Goal: Transaction & Acquisition: Download file/media

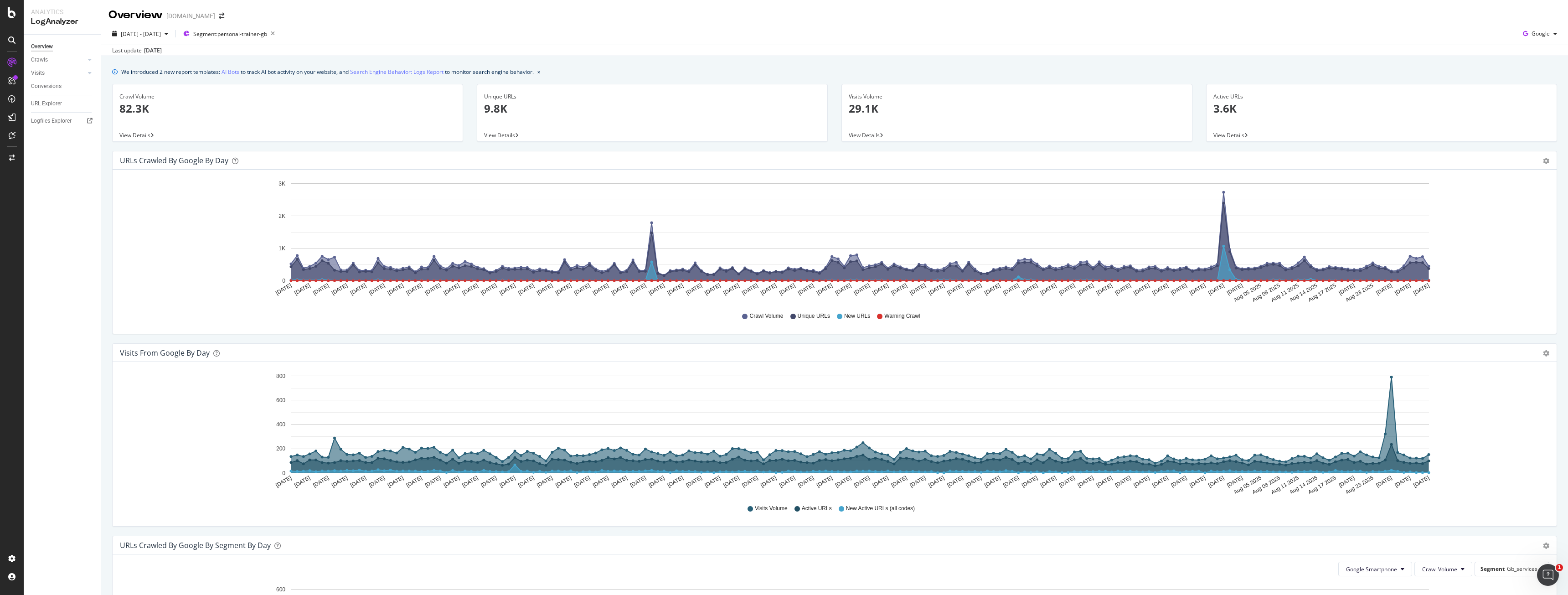
scroll to position [606, 0]
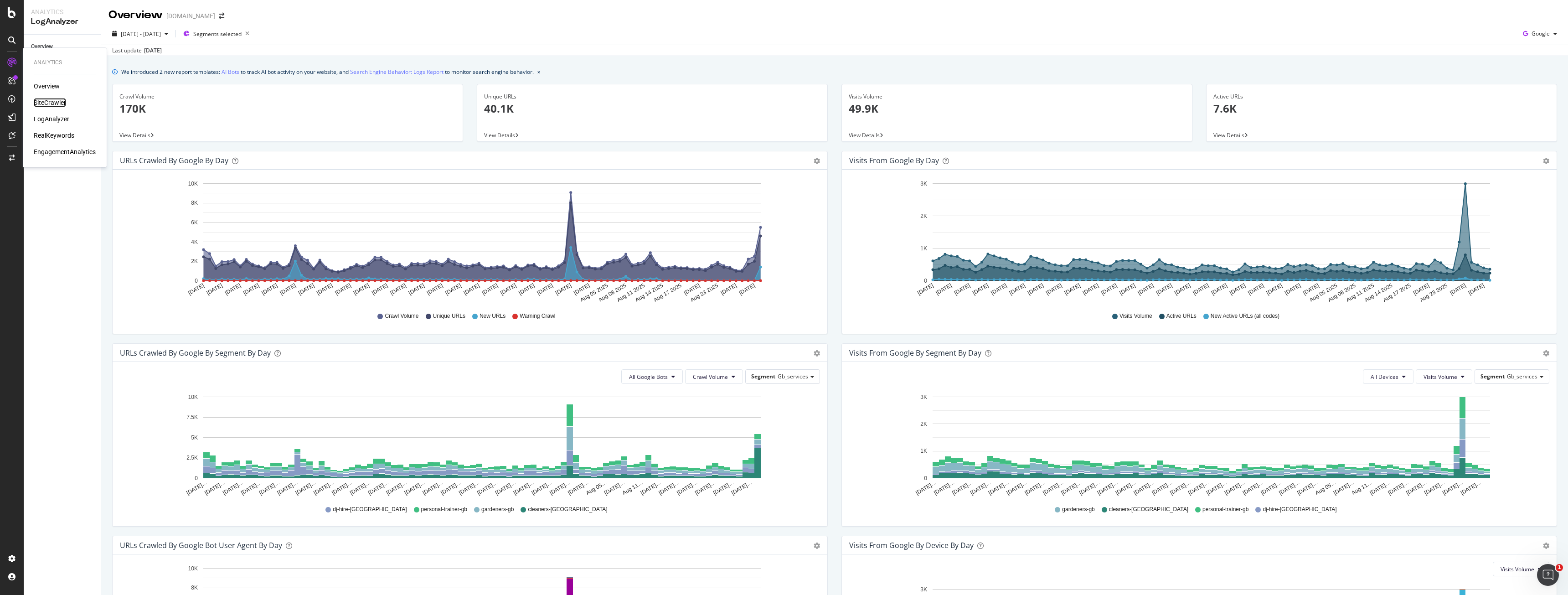
click at [44, 105] on div "SiteCrawler" at bounding box center [50, 103] width 32 height 9
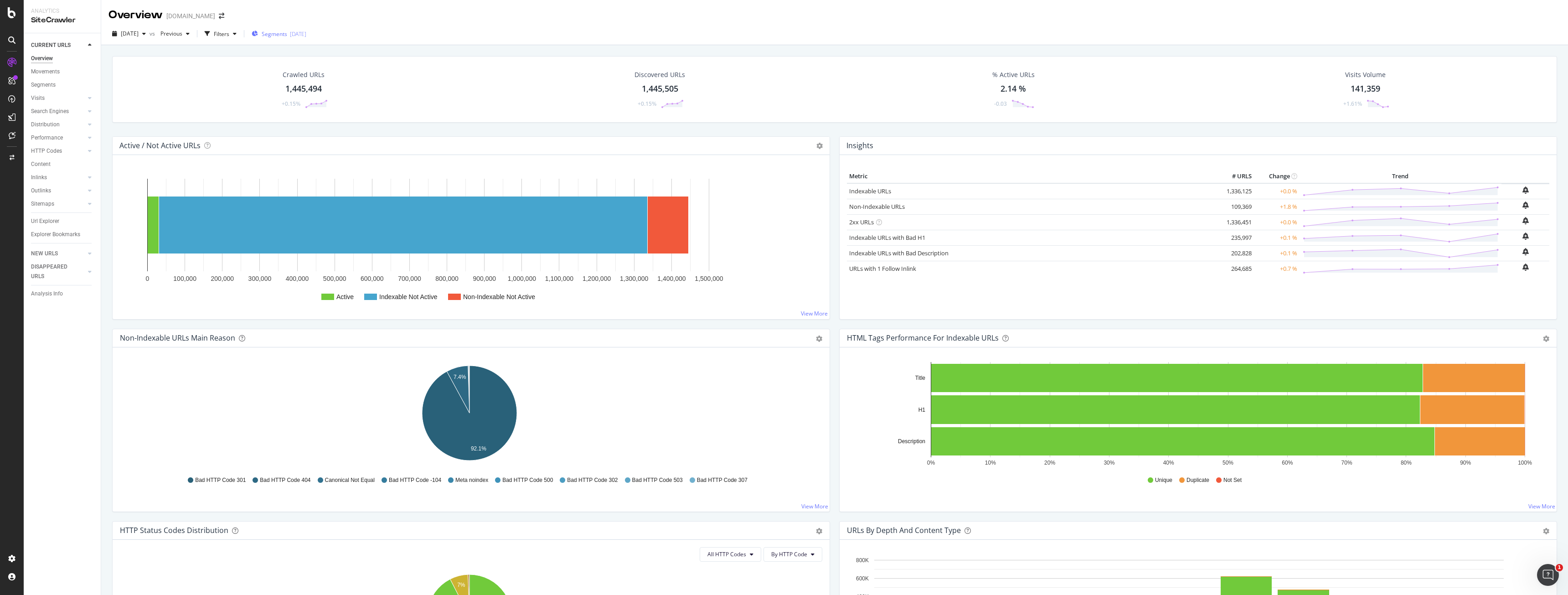
click at [287, 34] on span "Segments" at bounding box center [275, 34] width 26 height 7
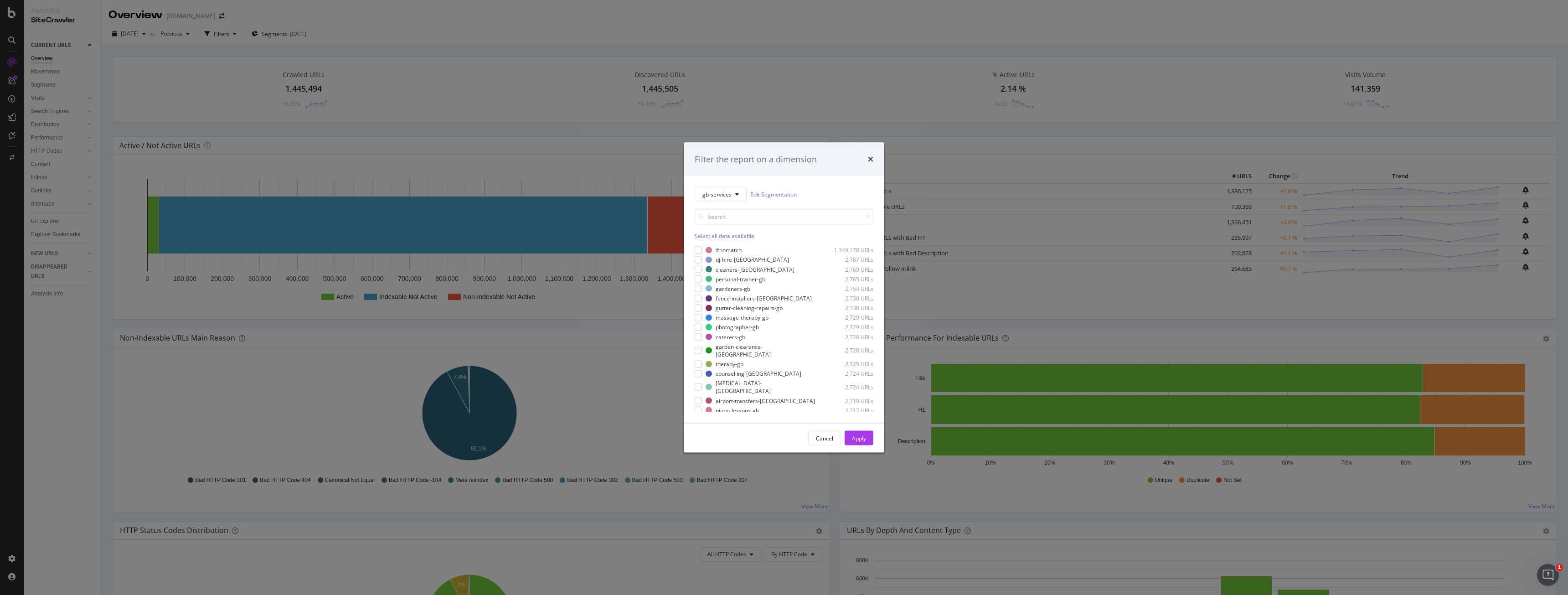
click at [122, 71] on div "Filter the report on a dimension gb-services Edit Segmentation Select all data …" at bounding box center [784, 297] width 1568 height 595
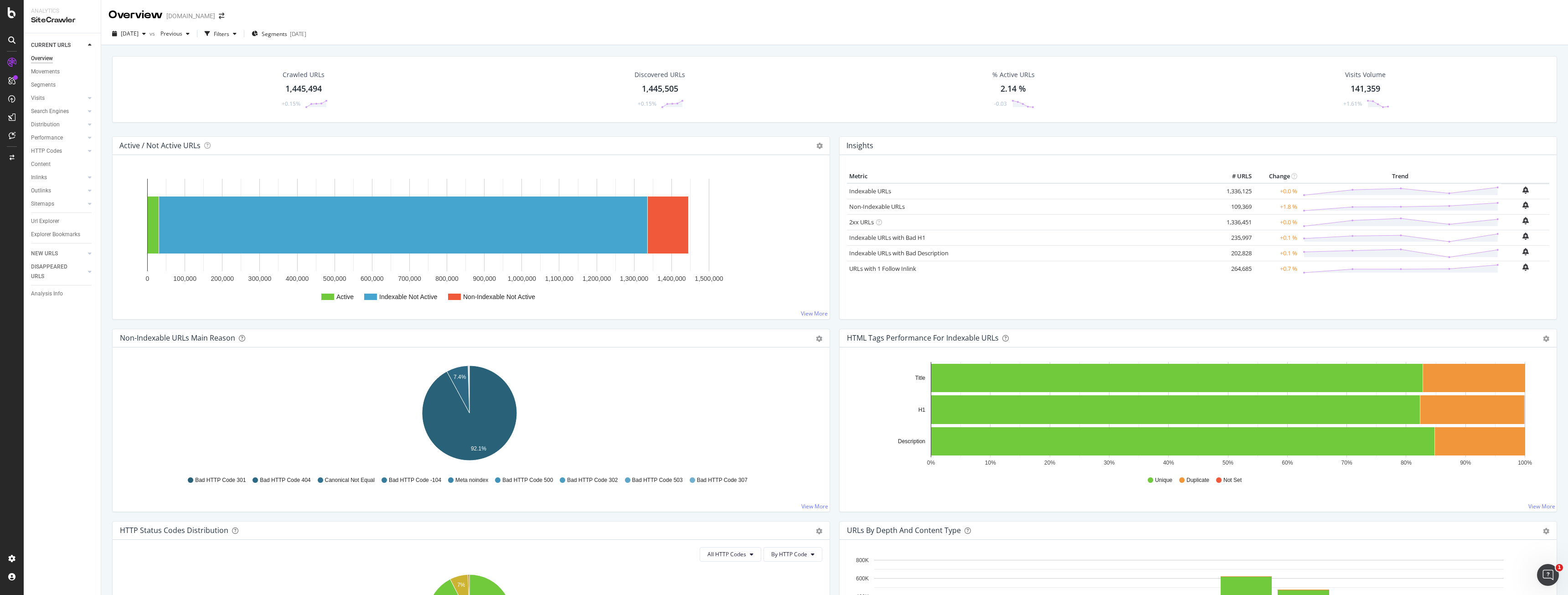
click at [276, 26] on div "[DATE] vs Previous Filters Segments [DATE]" at bounding box center [835, 34] width 1467 height 22
click at [258, 34] on icon "button" at bounding box center [255, 34] width 6 height 6
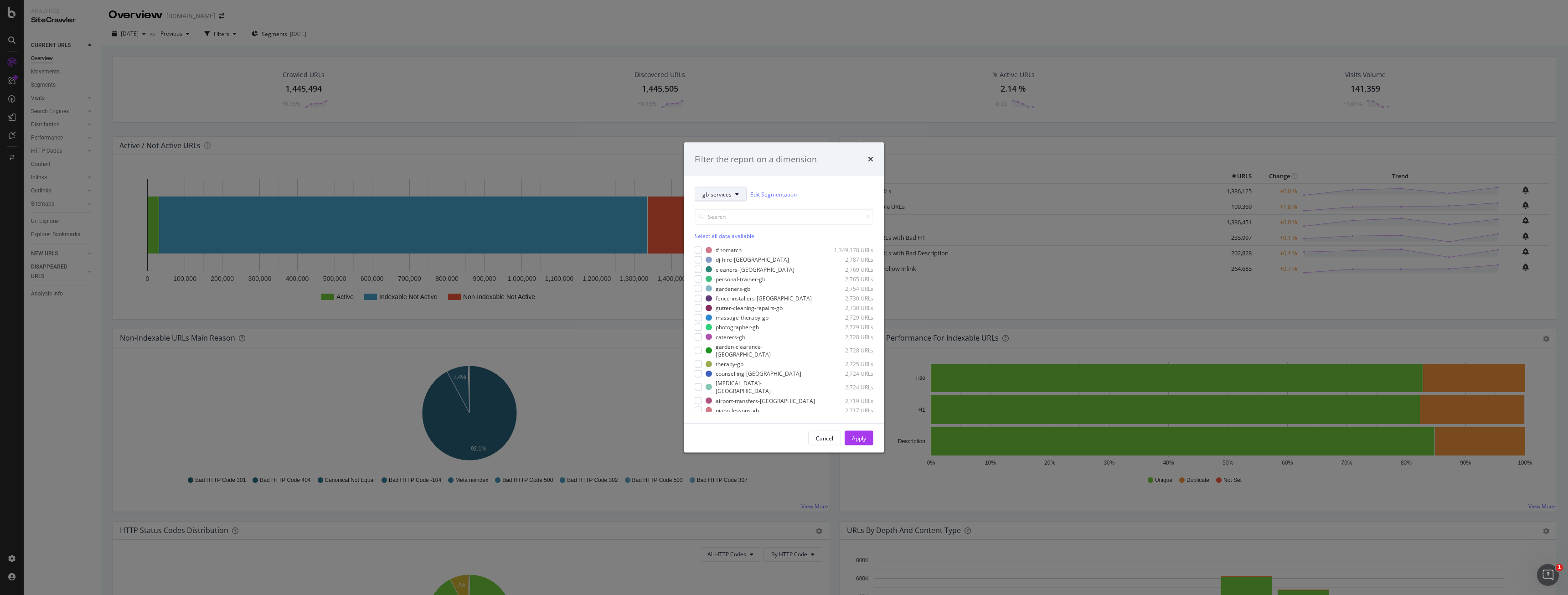
click at [736, 197] on button "gb-services" at bounding box center [721, 194] width 52 height 15
click at [736, 227] on span "market" at bounding box center [744, 227] width 85 height 8
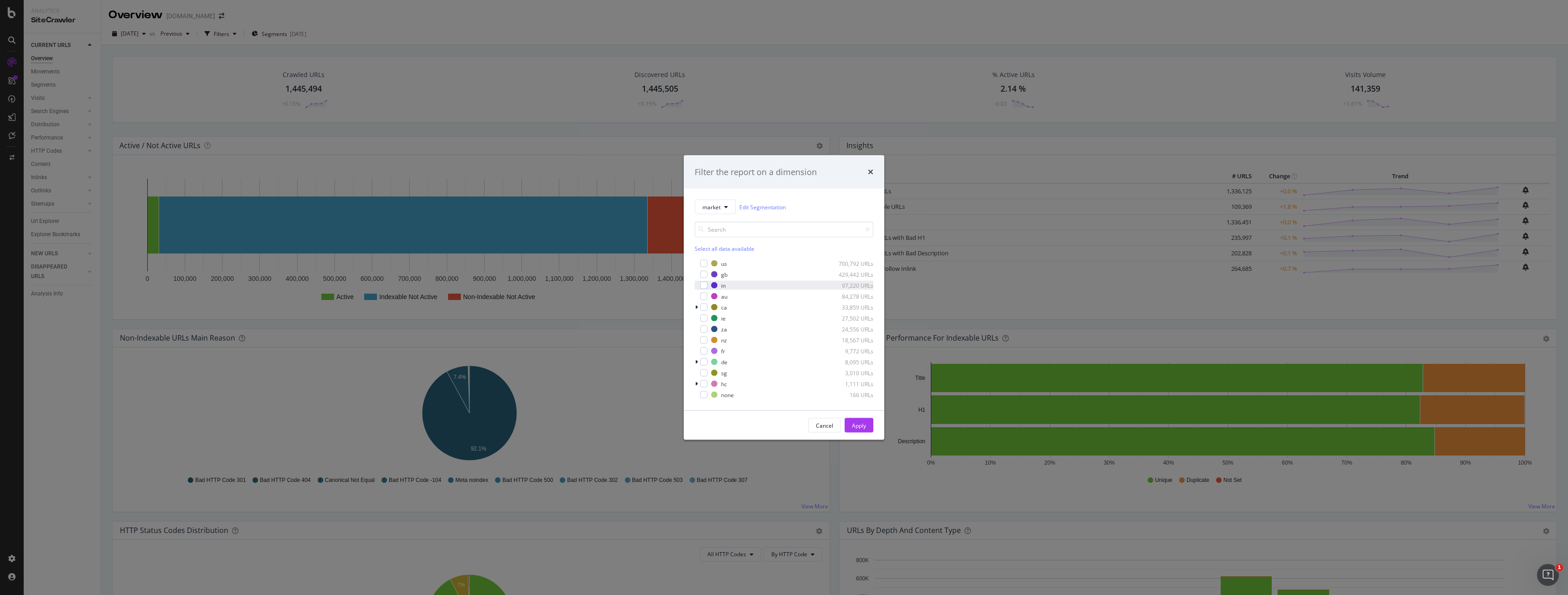
click at [705, 290] on div "in 97,220 URLs" at bounding box center [784, 286] width 178 height 9
click at [853, 424] on div "Apply" at bounding box center [858, 425] width 14 height 7
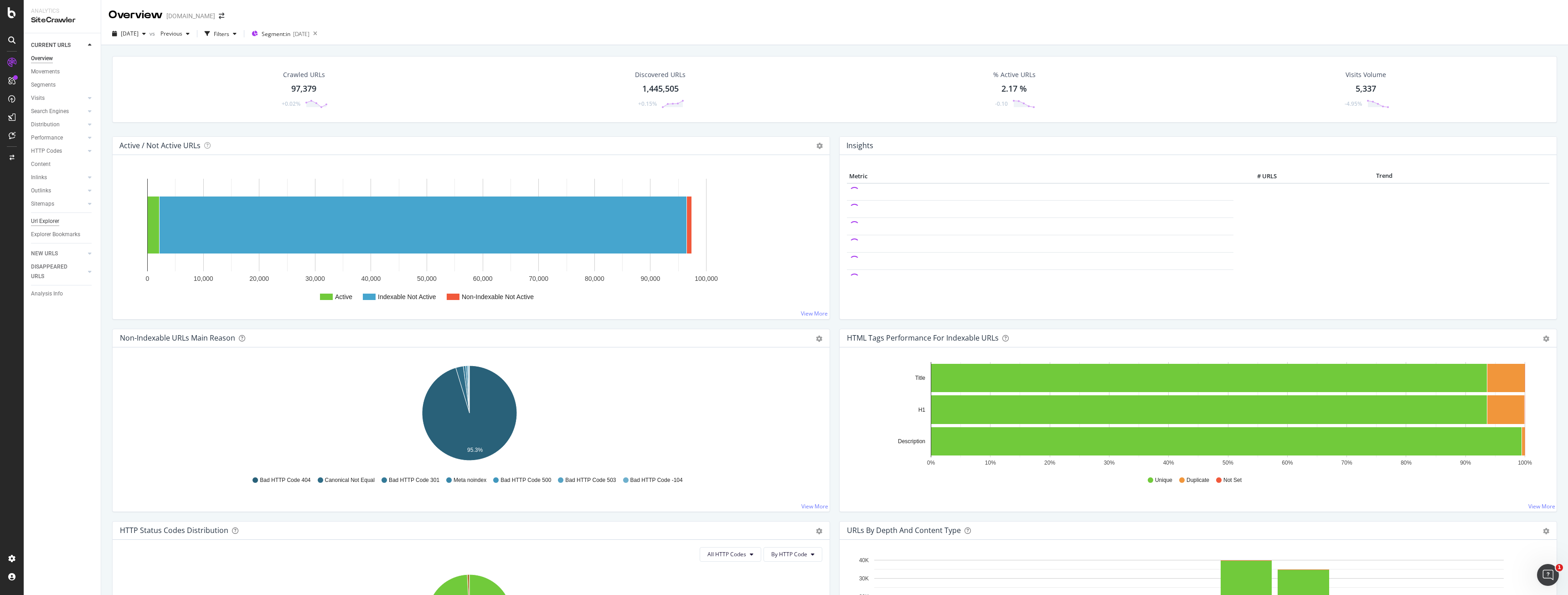
click at [43, 223] on div "Url Explorer" at bounding box center [45, 222] width 28 height 9
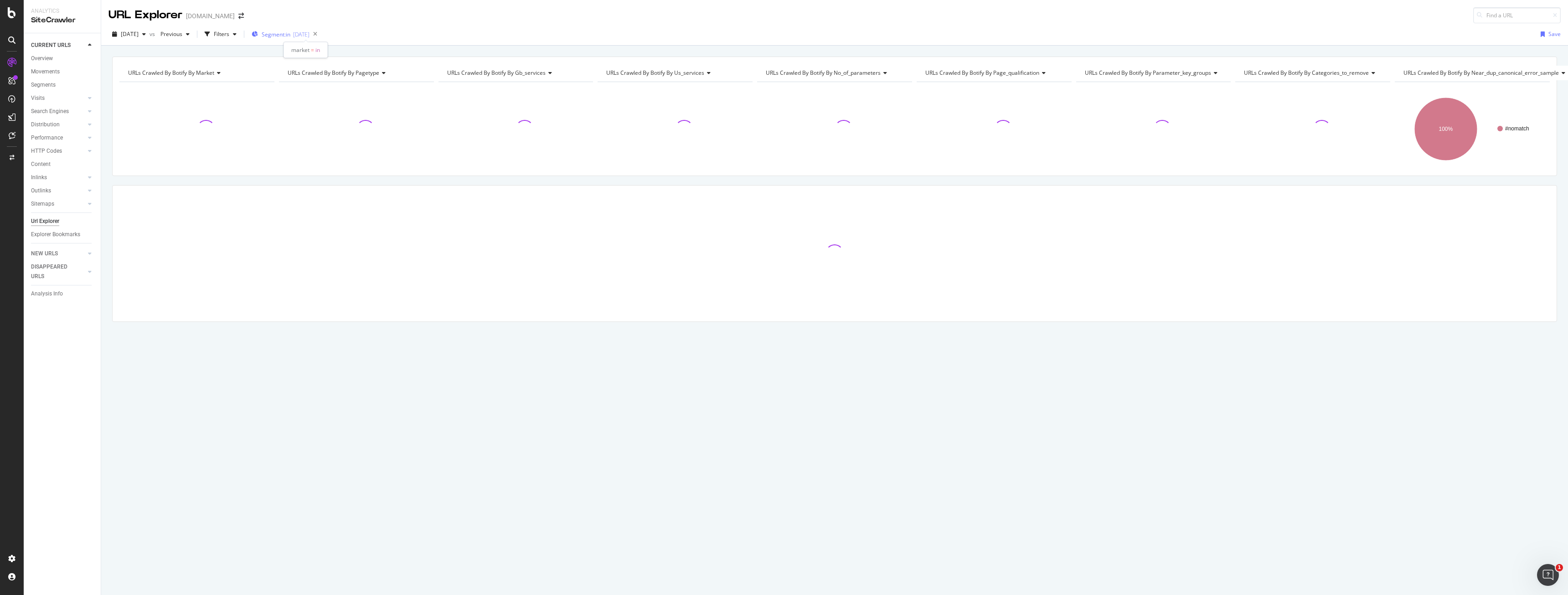
click at [290, 34] on span "Segment: in" at bounding box center [276, 34] width 28 height 7
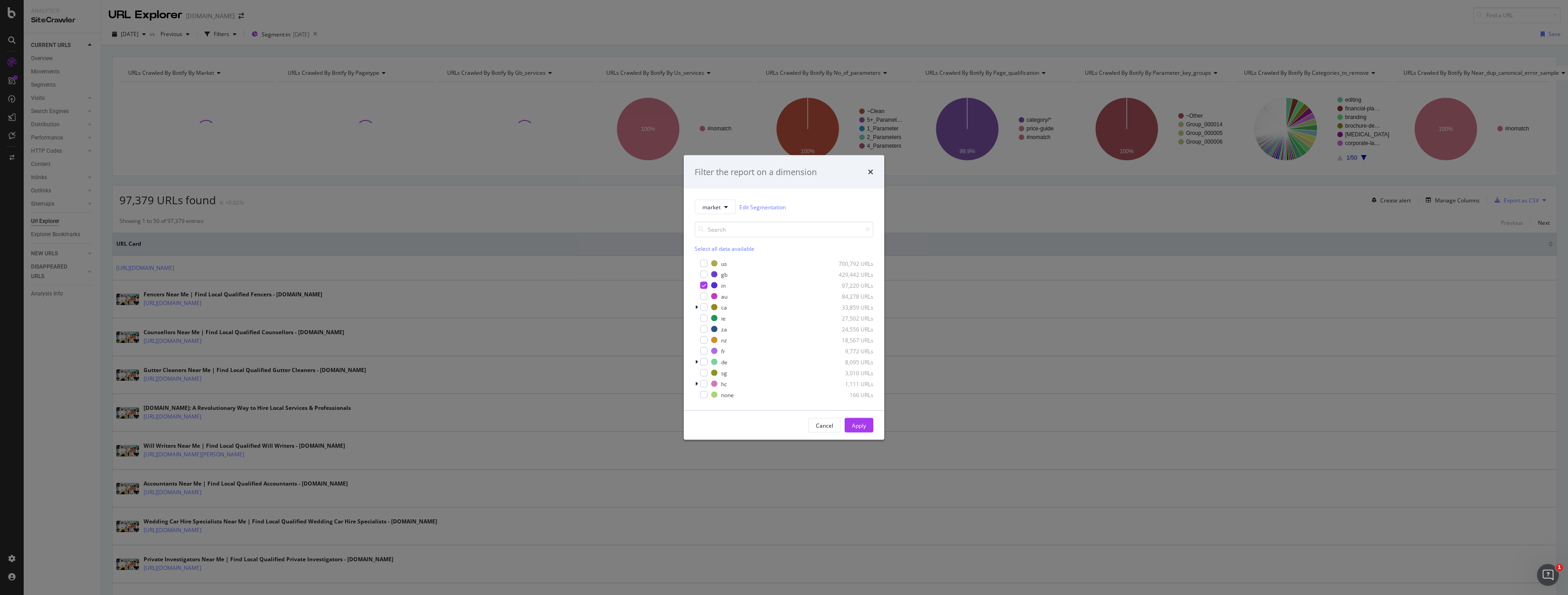
click at [472, 143] on div "Filter the report on a dimension market Edit Segmentation Select all data avail…" at bounding box center [784, 297] width 1568 height 595
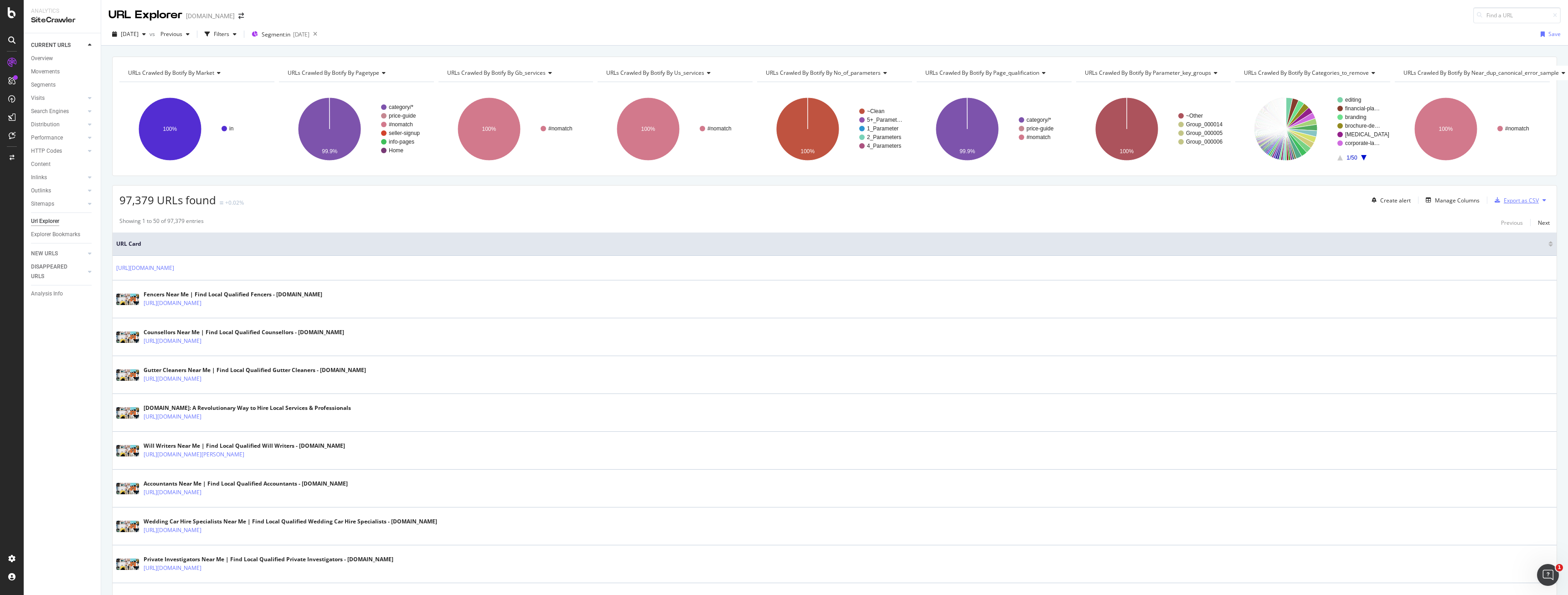
click at [1506, 205] on div "Export as CSV" at bounding box center [1515, 200] width 48 height 14
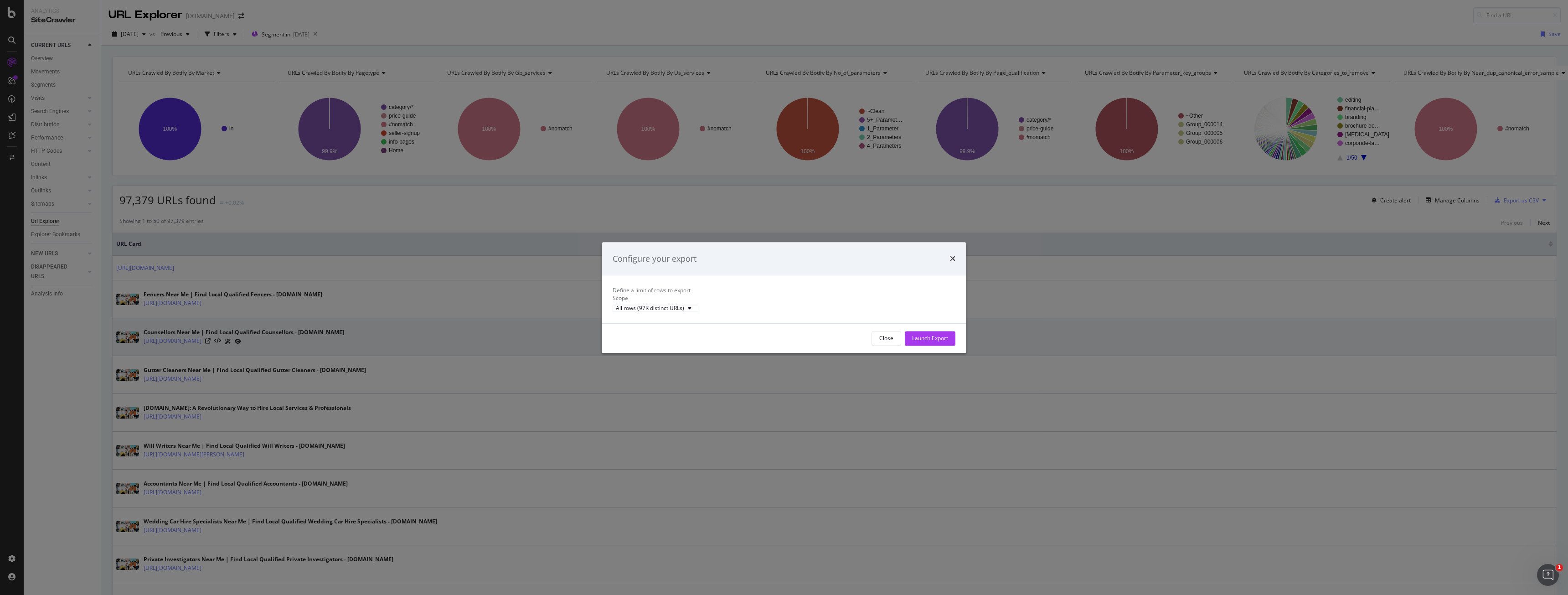
click at [897, 343] on button "Close" at bounding box center [886, 338] width 29 height 15
